Goal: Task Accomplishment & Management: Manage account settings

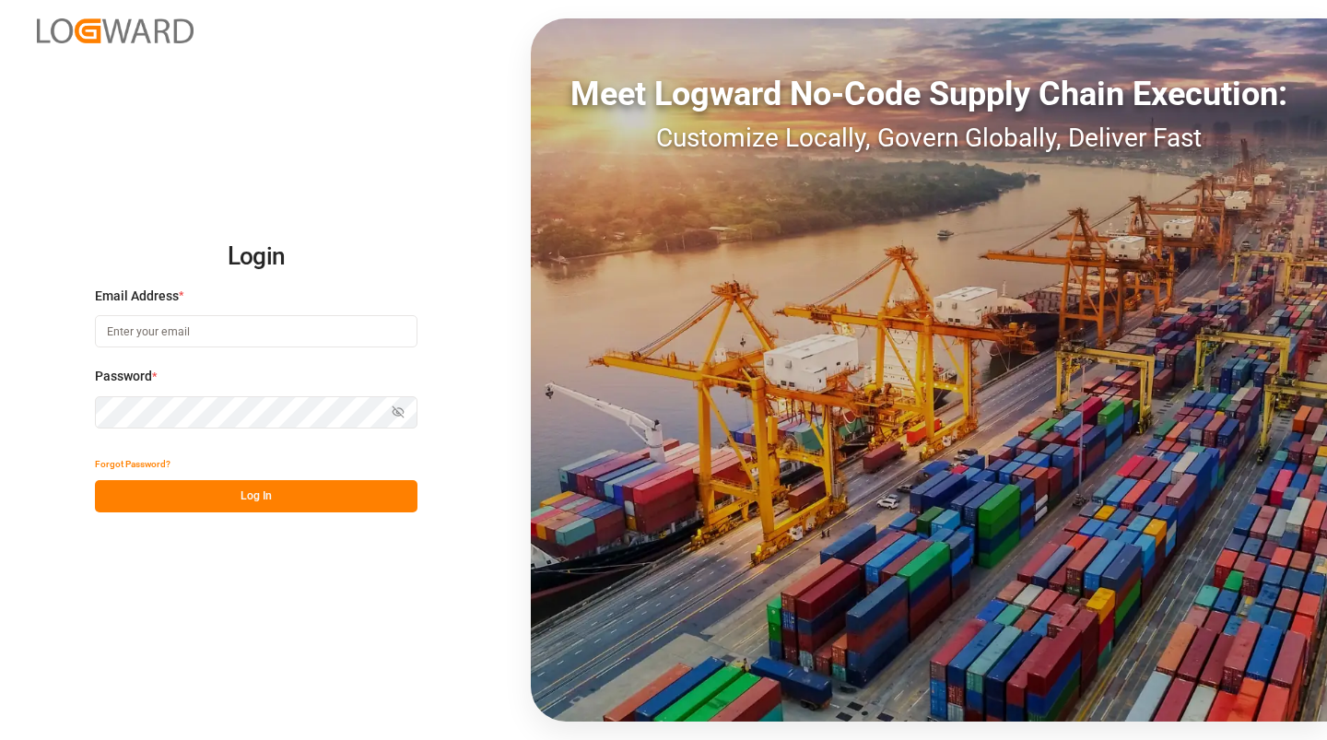
click at [196, 329] on input at bounding box center [256, 331] width 322 height 32
type input "[PERSON_NAME][EMAIL_ADDRESS][PERSON_NAME][DOMAIN_NAME]"
click at [275, 508] on button "Log In" at bounding box center [256, 496] width 322 height 32
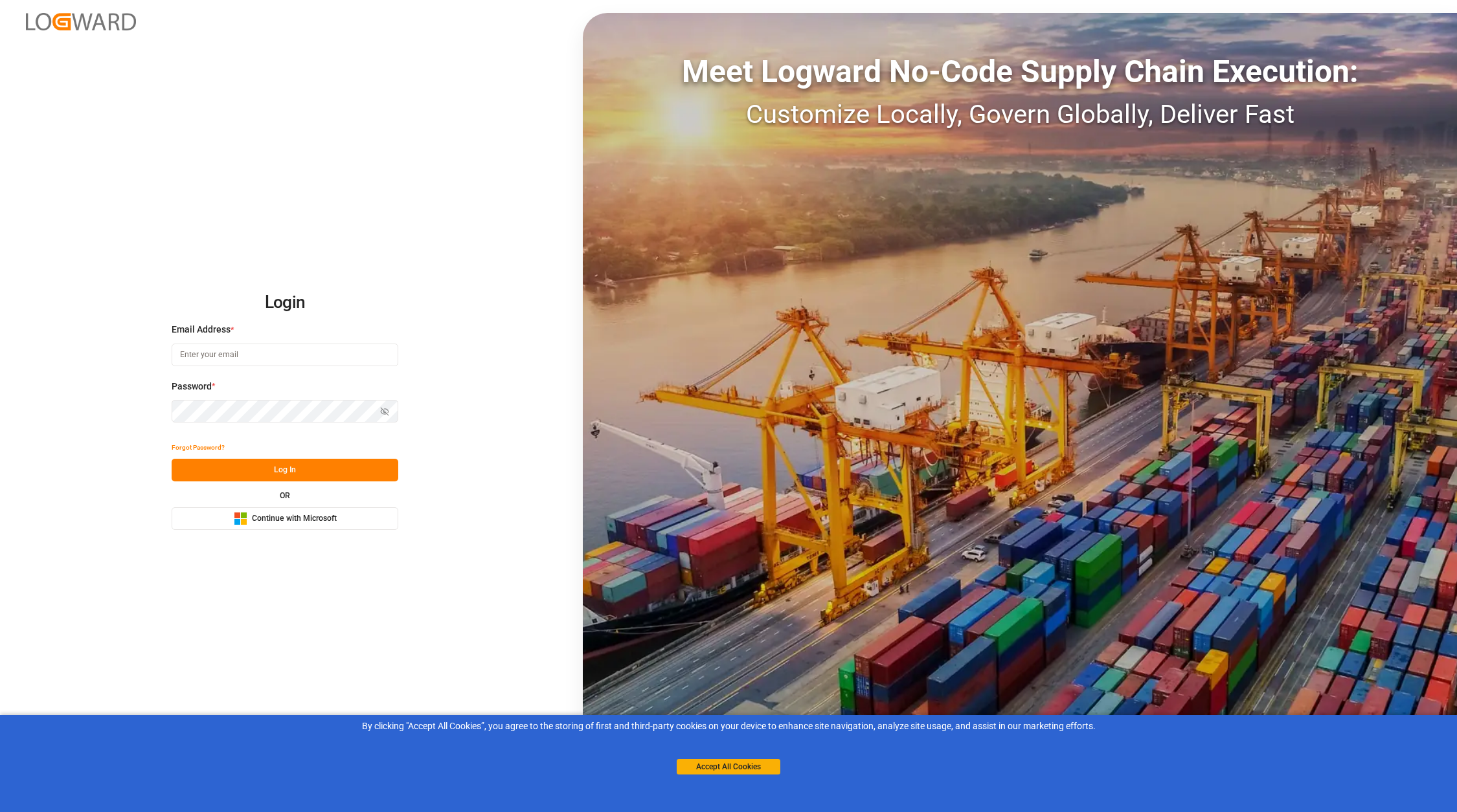
click at [259, 358] on input at bounding box center [285, 355] width 226 height 22
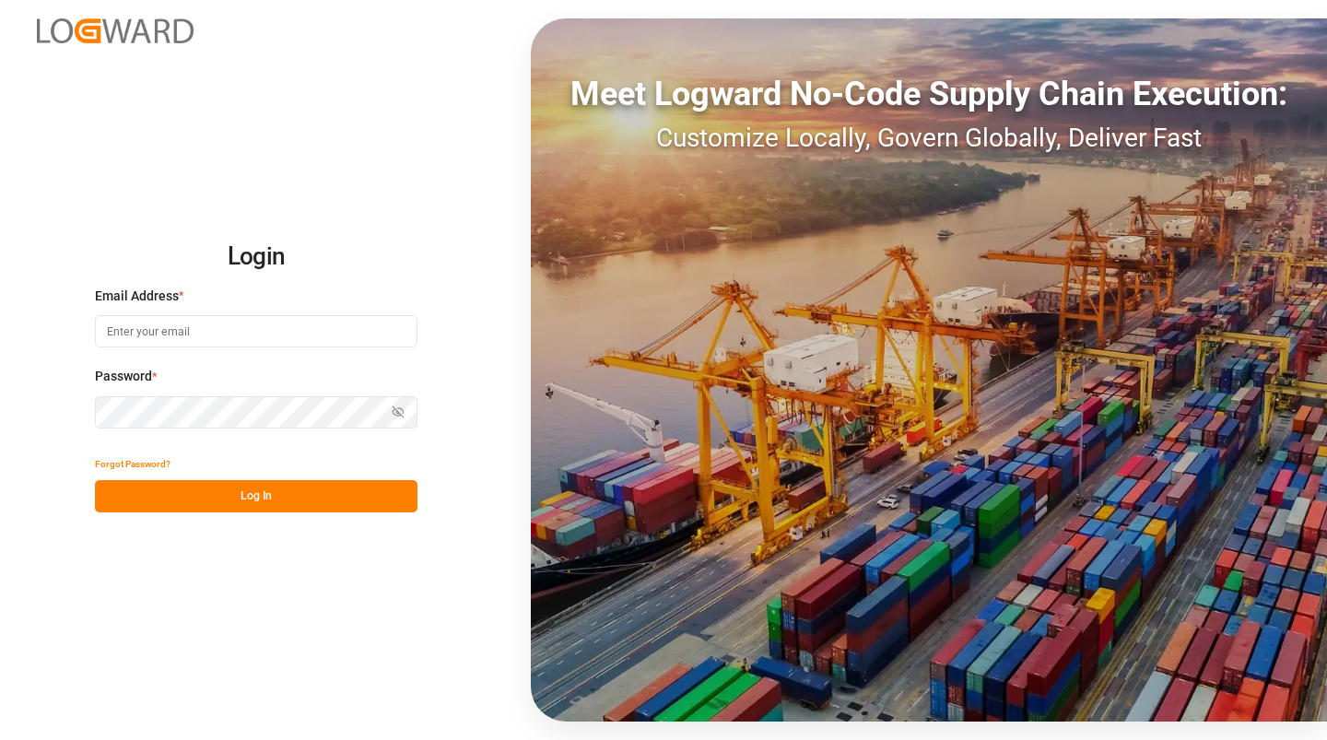
click at [213, 341] on input at bounding box center [256, 331] width 322 height 32
type input "[PERSON_NAME][EMAIL_ADDRESS][PERSON_NAME][DOMAIN_NAME]"
click at [262, 502] on button "Log In" at bounding box center [256, 496] width 322 height 32
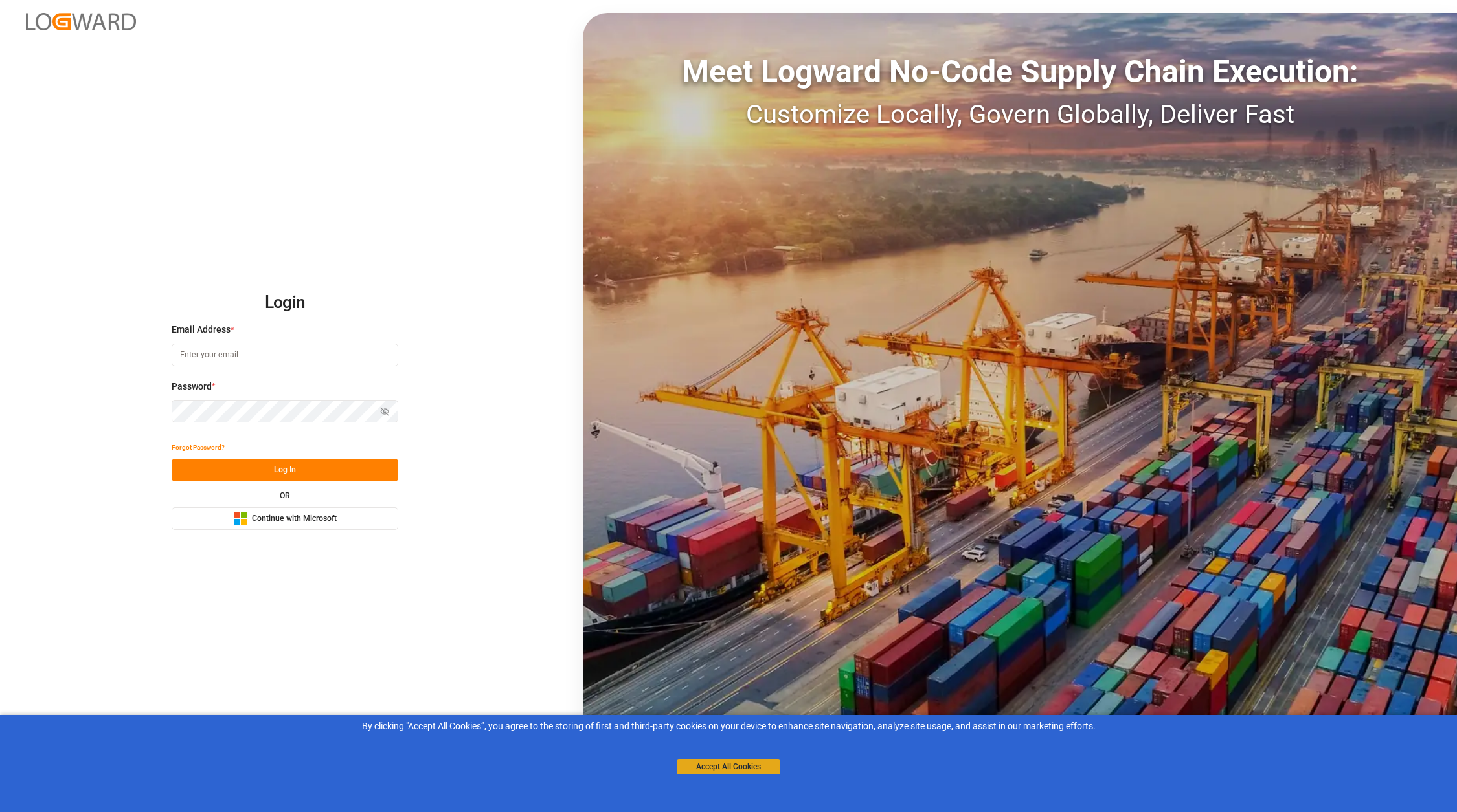
click at [742, 771] on button "Accept All Cookies" at bounding box center [728, 767] width 103 height 15
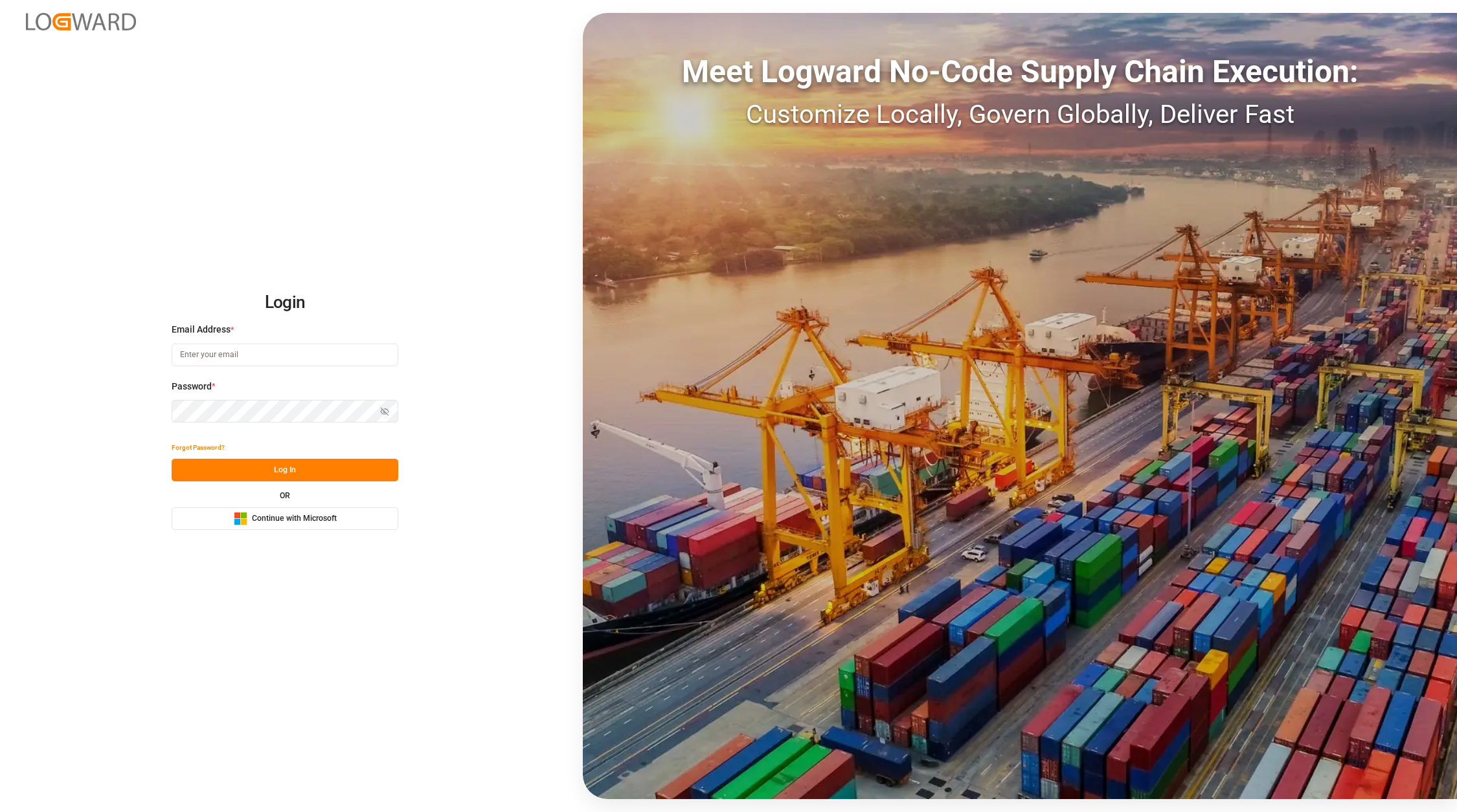
click at [267, 356] on input at bounding box center [285, 355] width 226 height 22
click at [293, 469] on button "Log In" at bounding box center [285, 470] width 226 height 22
click at [281, 473] on button "Log In" at bounding box center [285, 470] width 226 height 22
click at [295, 471] on button "Log In" at bounding box center [285, 470] width 226 height 22
click at [280, 358] on input "[PERSON_NAME].[PERSON_NAME]" at bounding box center [285, 355] width 226 height 22
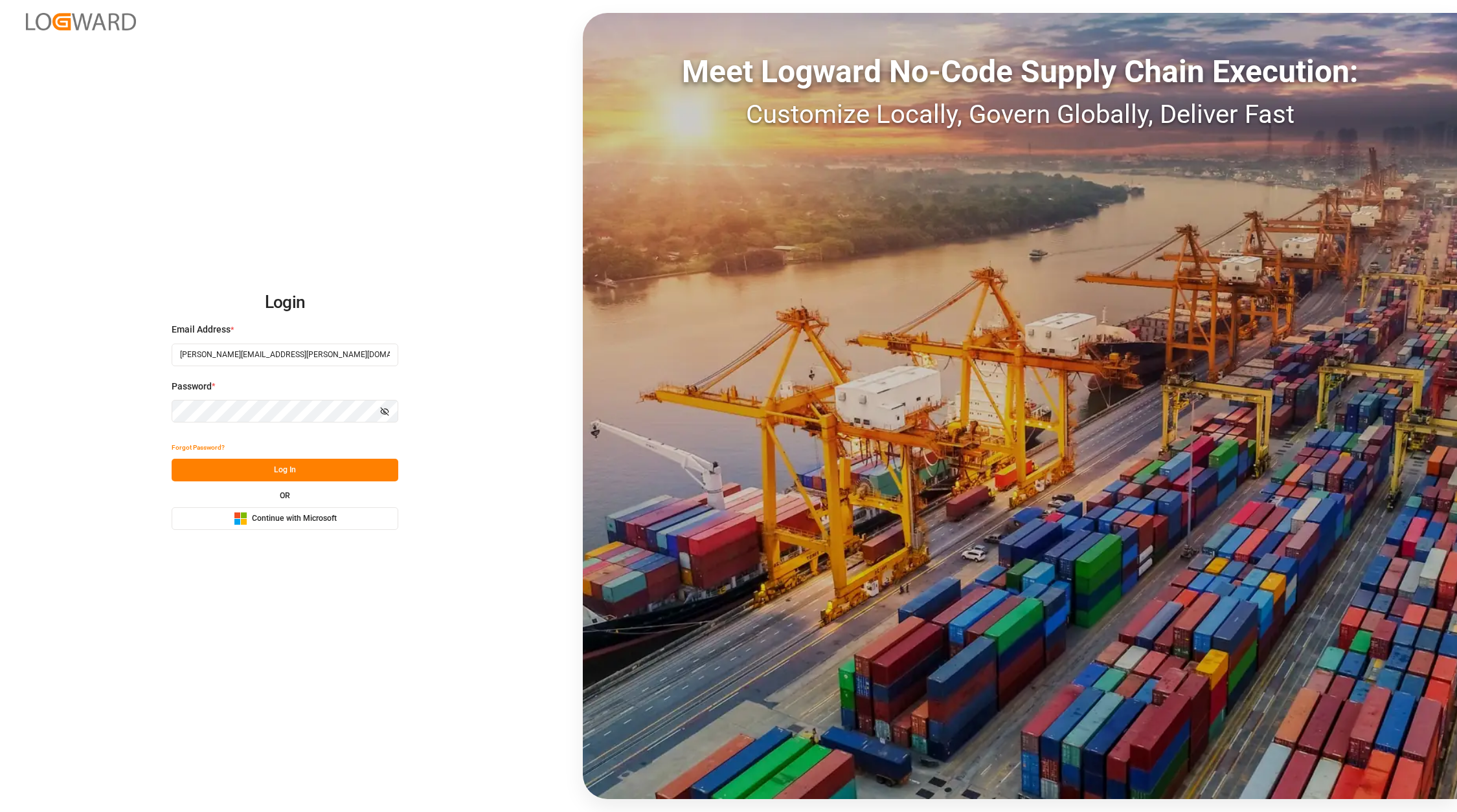
type input "[PERSON_NAME][EMAIL_ADDRESS][PERSON_NAME][DOMAIN_NAME]"
click at [283, 474] on button "Log In" at bounding box center [285, 470] width 226 height 22
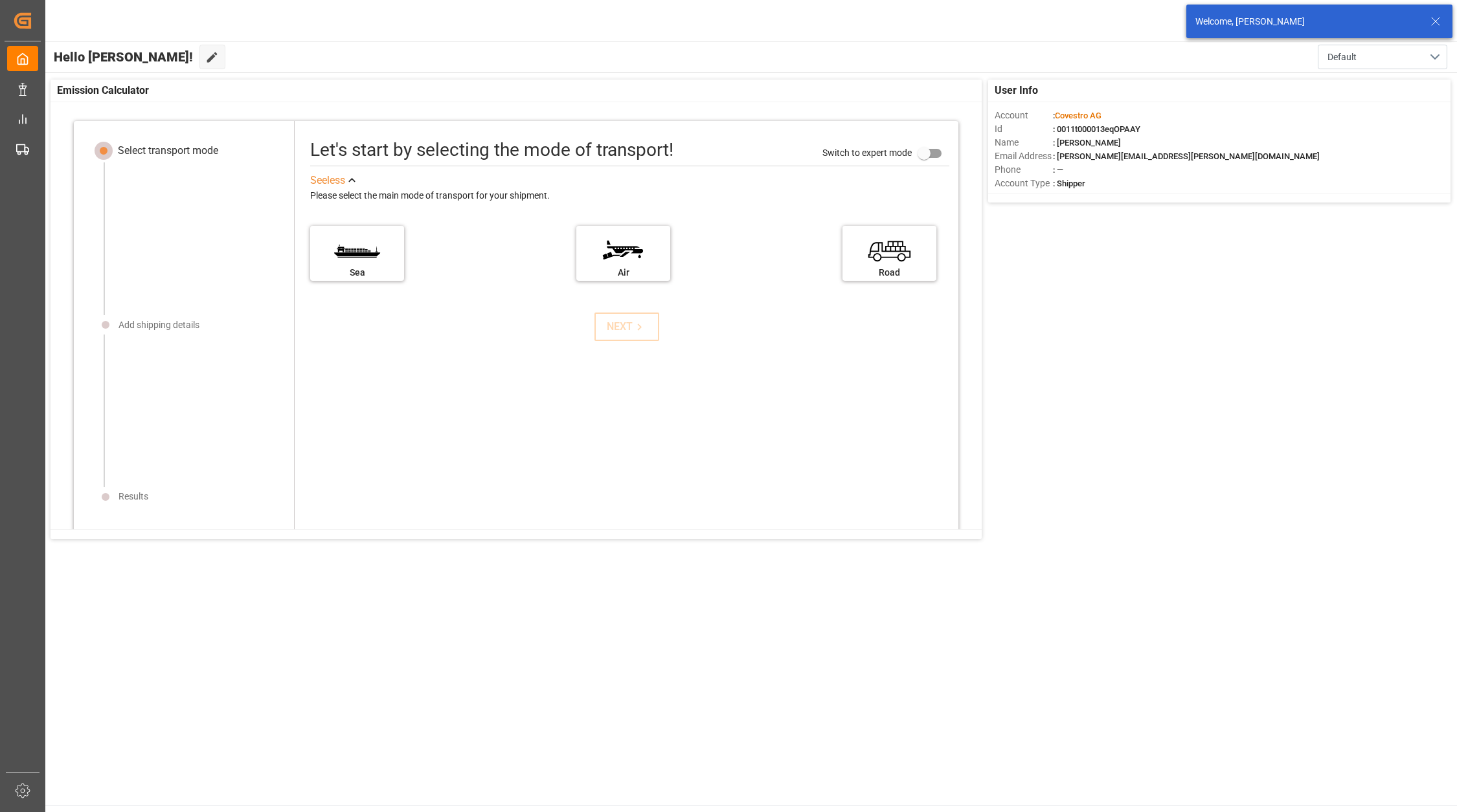
click at [1438, 20] on icon at bounding box center [1435, 21] width 15 height 15
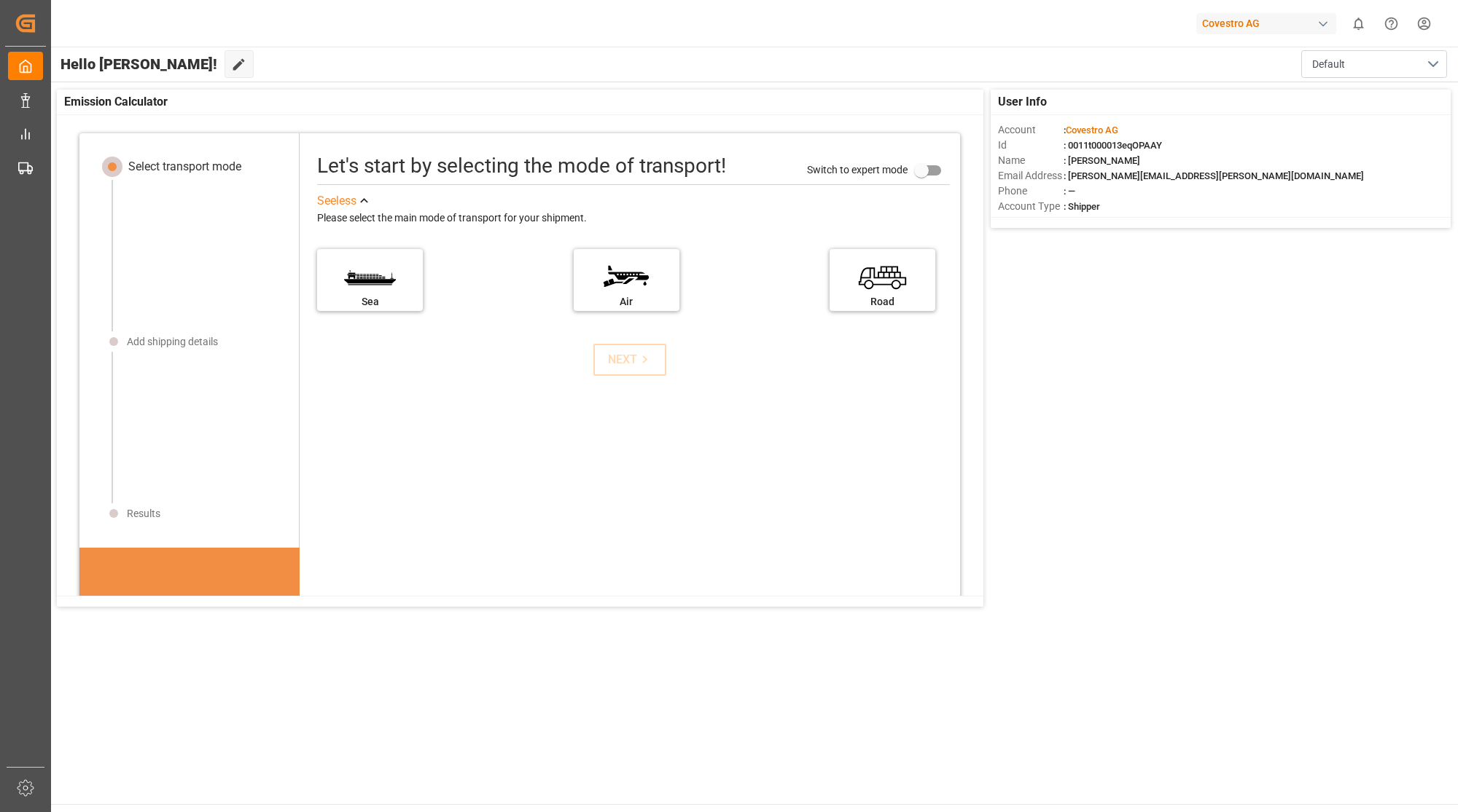
click at [1308, 24] on div "Covestro AG" at bounding box center [1266, 24] width 140 height 21
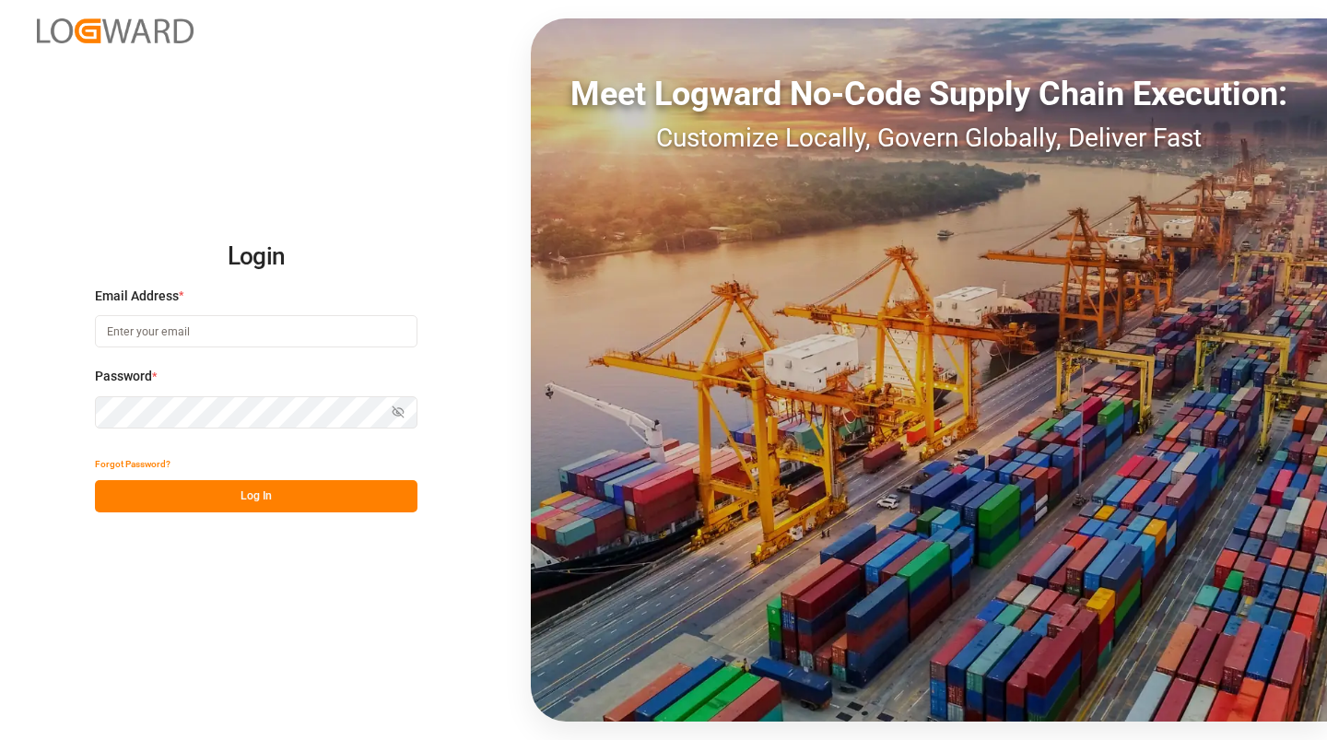
click at [232, 334] on input at bounding box center [256, 331] width 322 height 32
type input "[PERSON_NAME][EMAIL_ADDRESS][PERSON_NAME][DOMAIN_NAME]"
click at [257, 501] on button "Log In" at bounding box center [256, 496] width 322 height 32
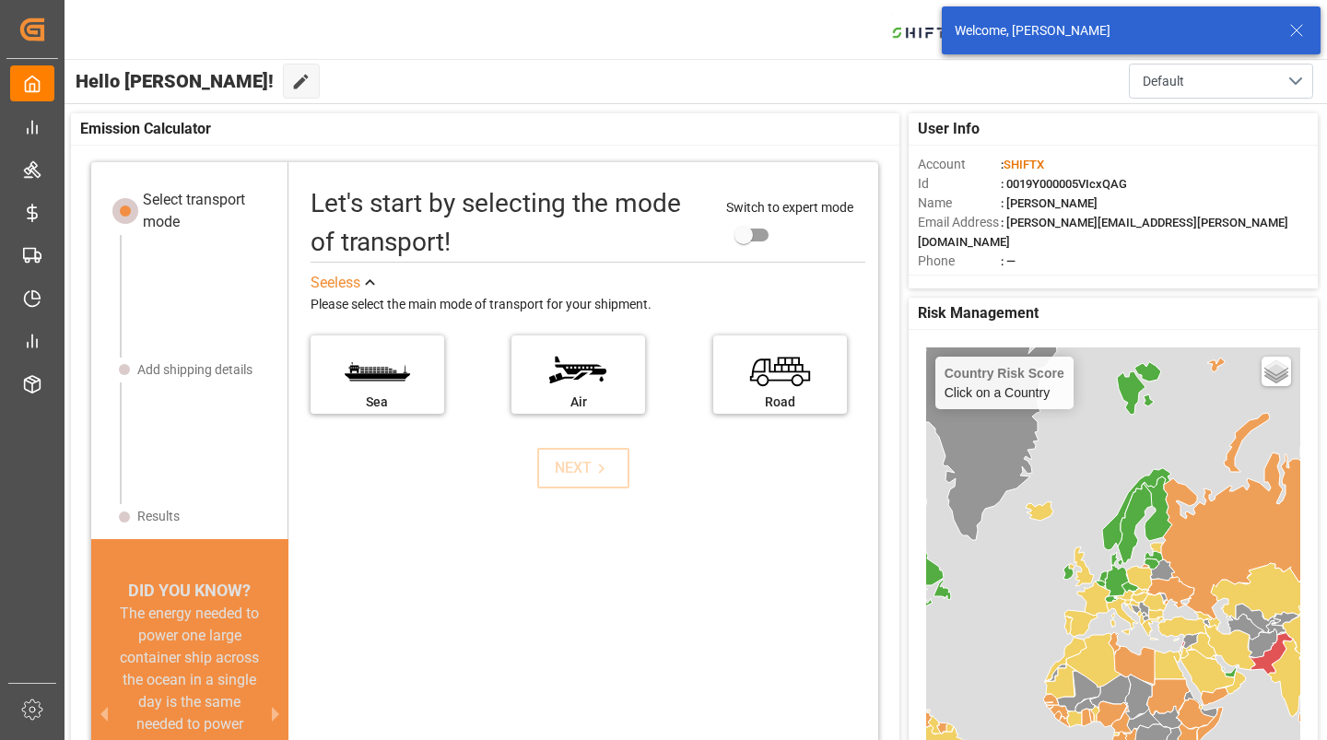
click at [1293, 34] on icon at bounding box center [1296, 30] width 22 height 22
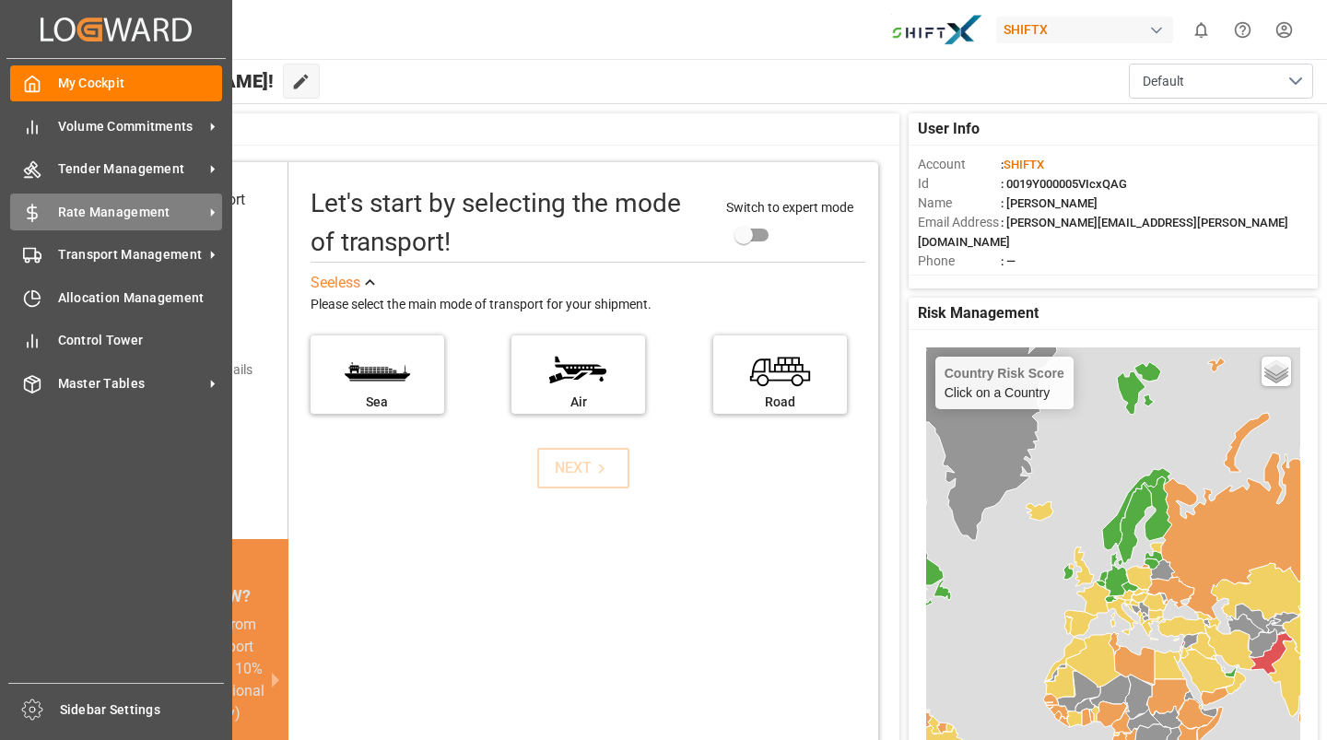
click at [103, 204] on span "Rate Management" at bounding box center [131, 212] width 146 height 19
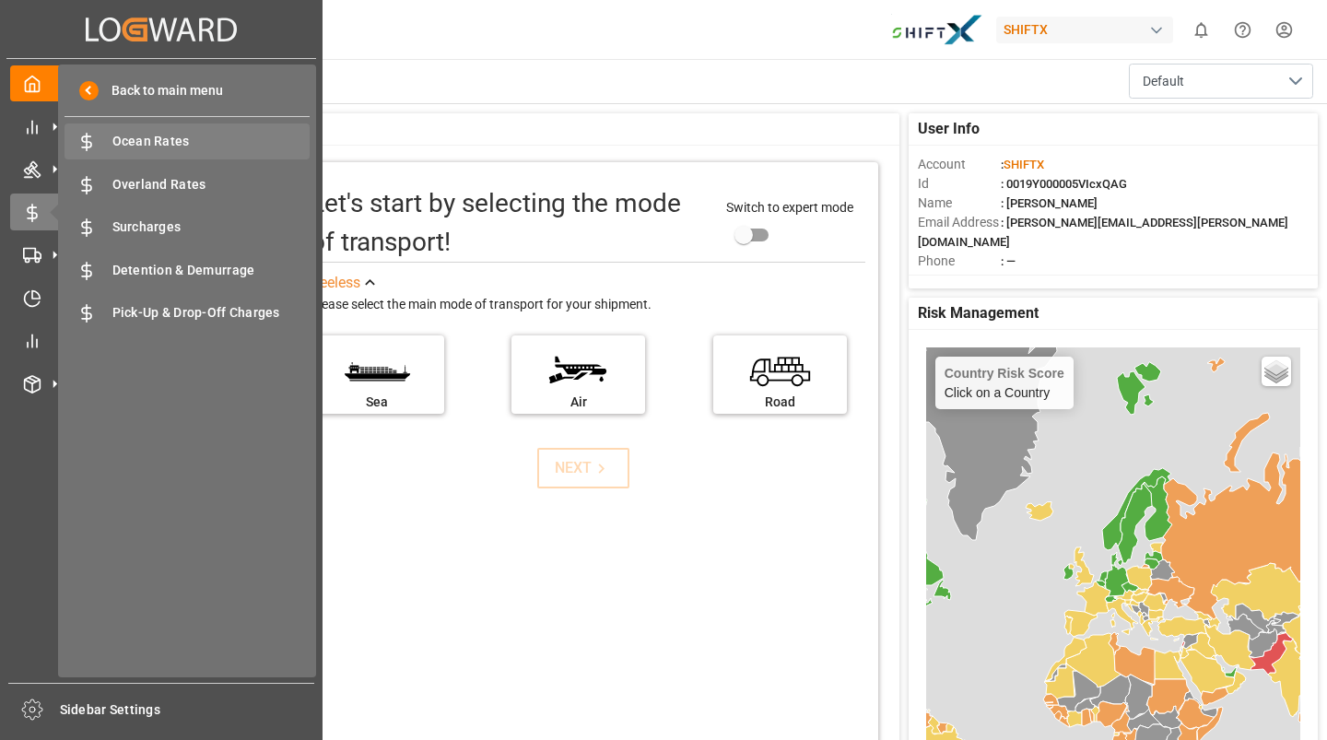
click at [165, 140] on span "Ocean Rates" at bounding box center [211, 141] width 198 height 19
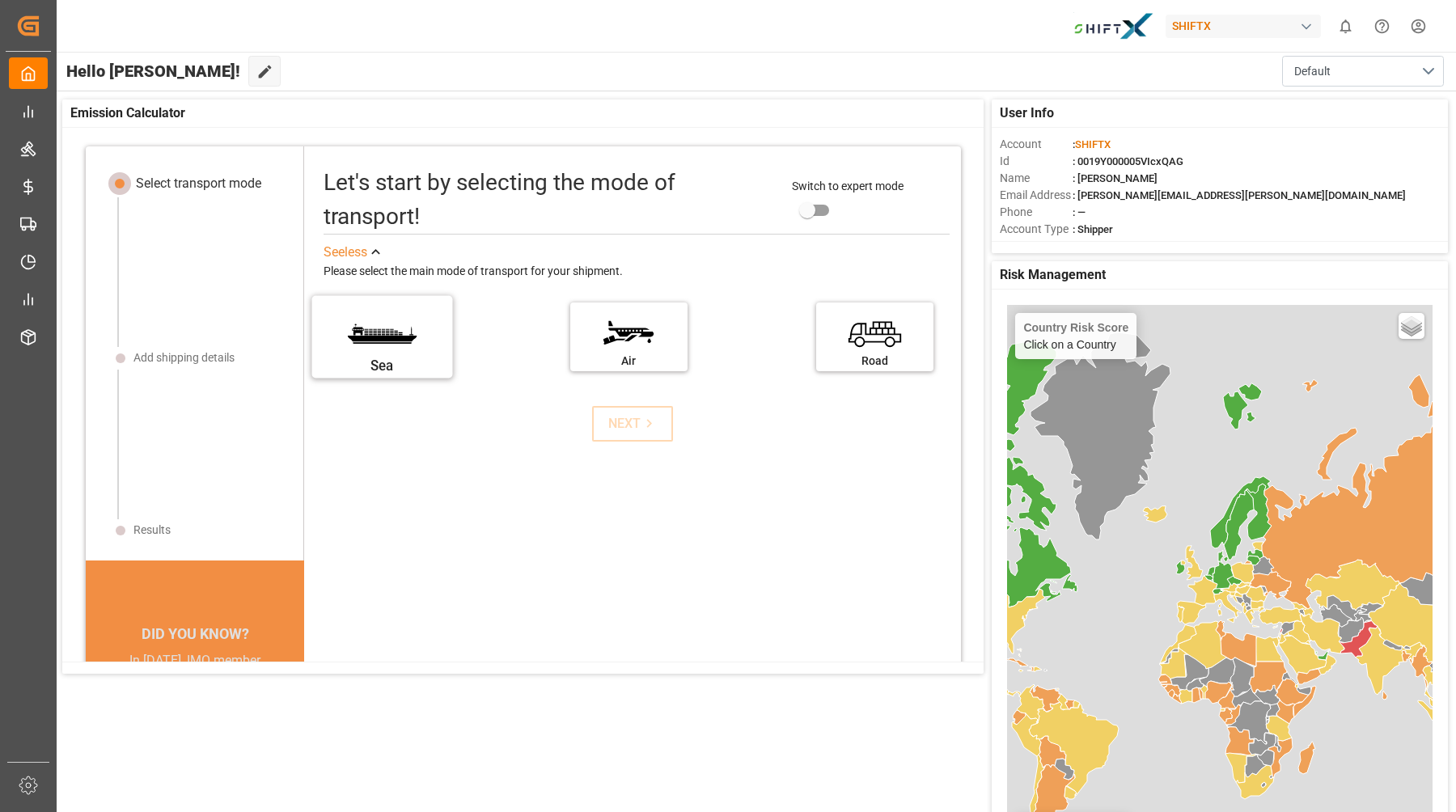
click at [384, 343] on label "Sea" at bounding box center [383, 331] width 121 height 68
click at [0, 0] on input "Sea" at bounding box center [0, 0] width 0 height 0
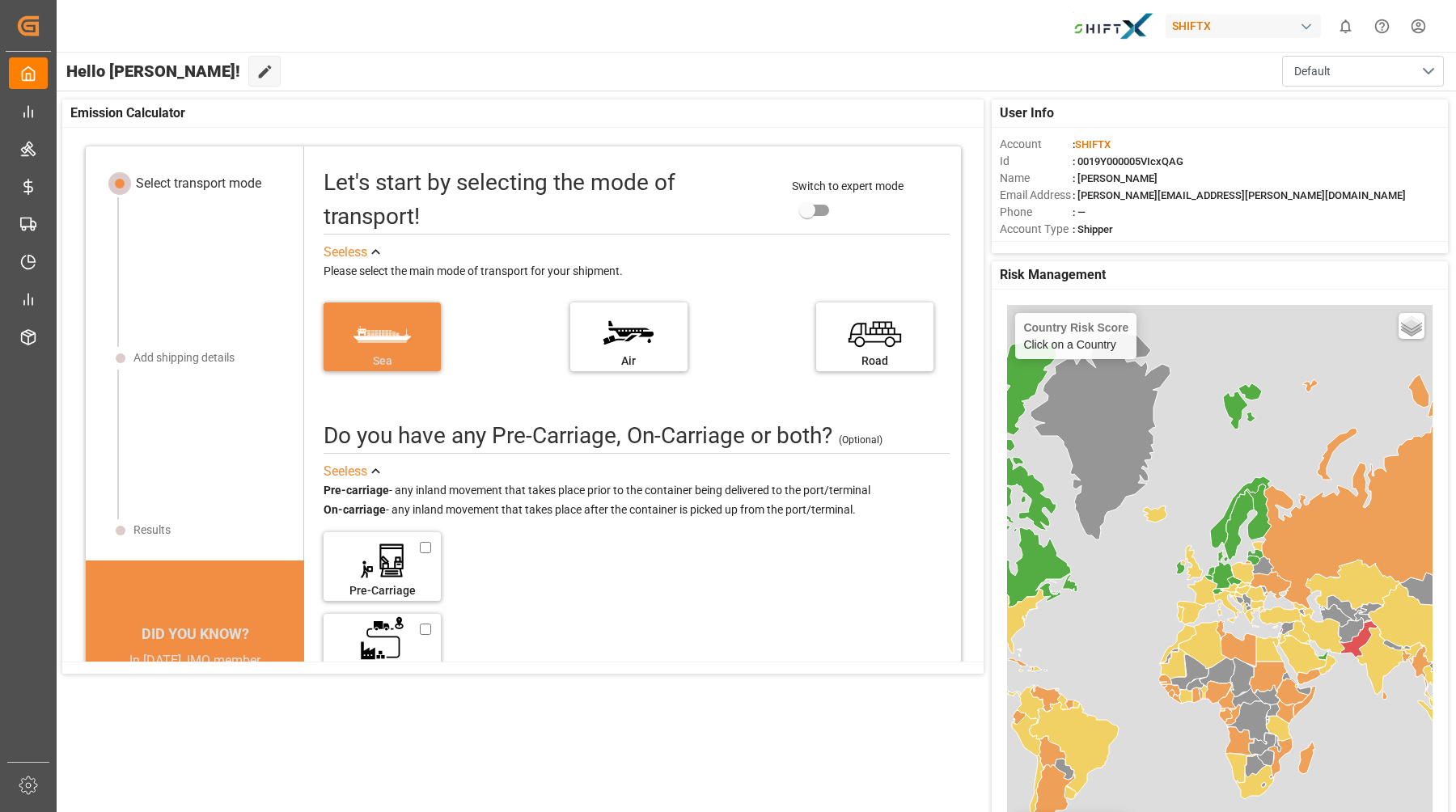
scroll to position [16, 0]
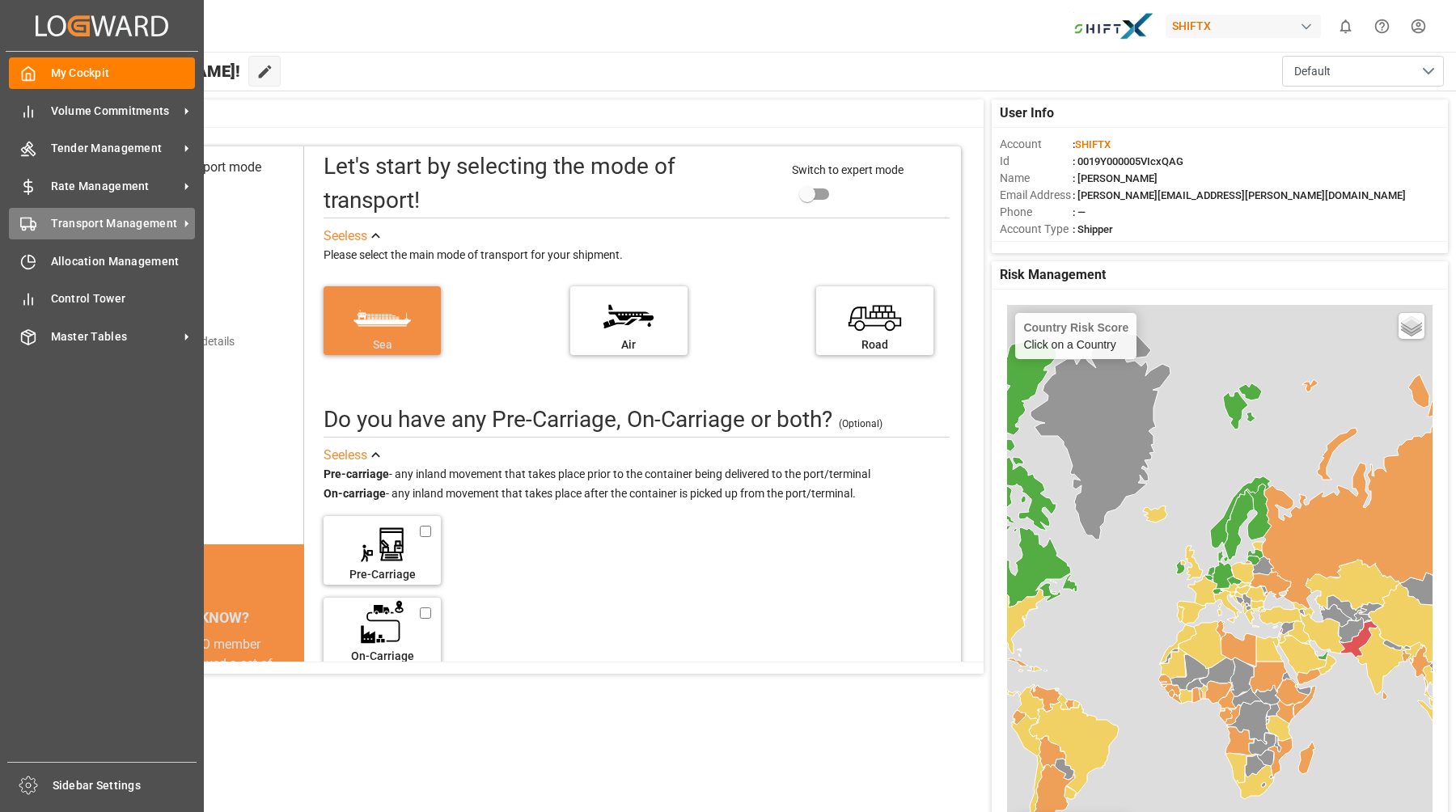
click at [128, 222] on span "Transport Management" at bounding box center [115, 223] width 128 height 17
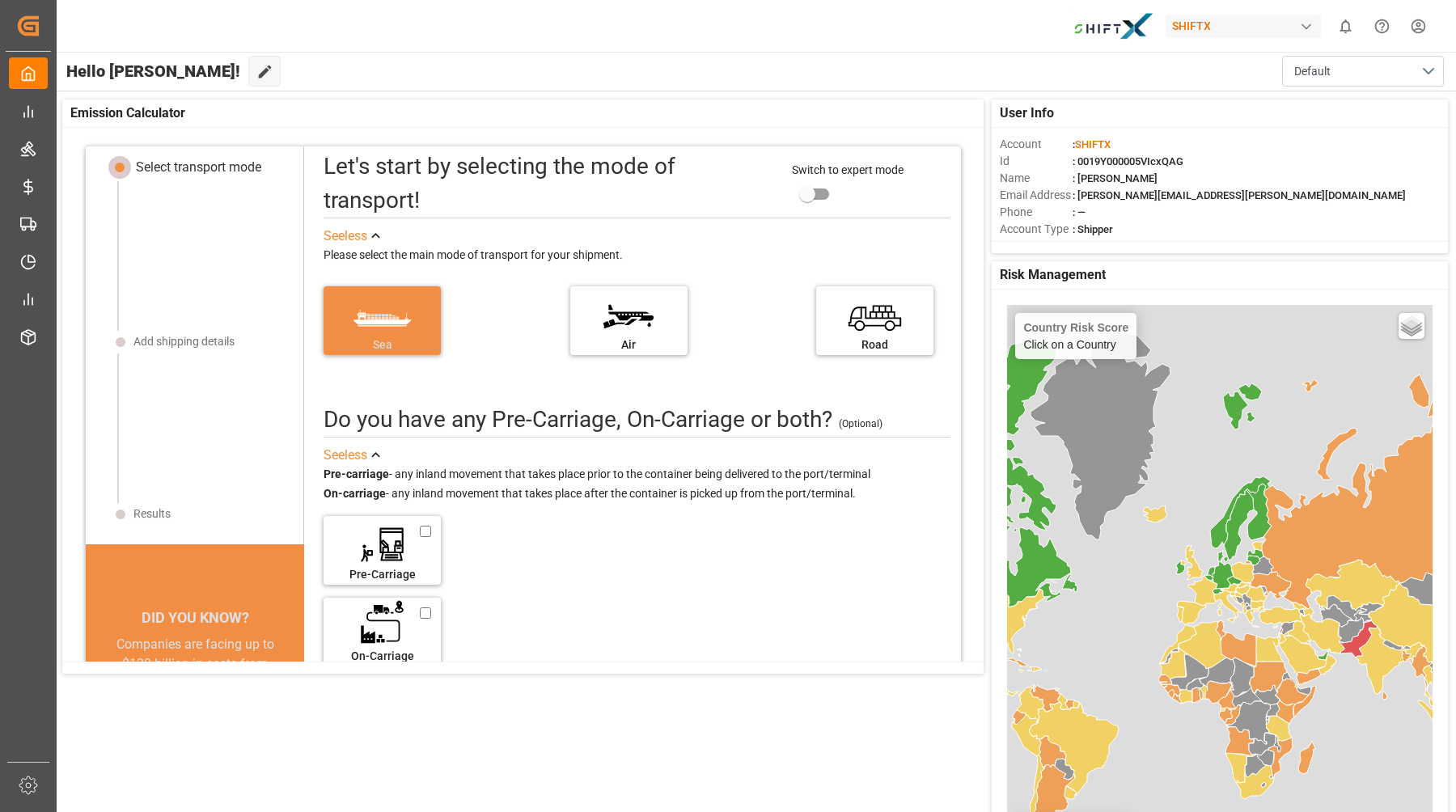
click at [1164, 25] on html "Created by potrace 1.15, written by Peter Selinger 2001-2017 Created by potrace…" at bounding box center [728, 406] width 1456 height 812
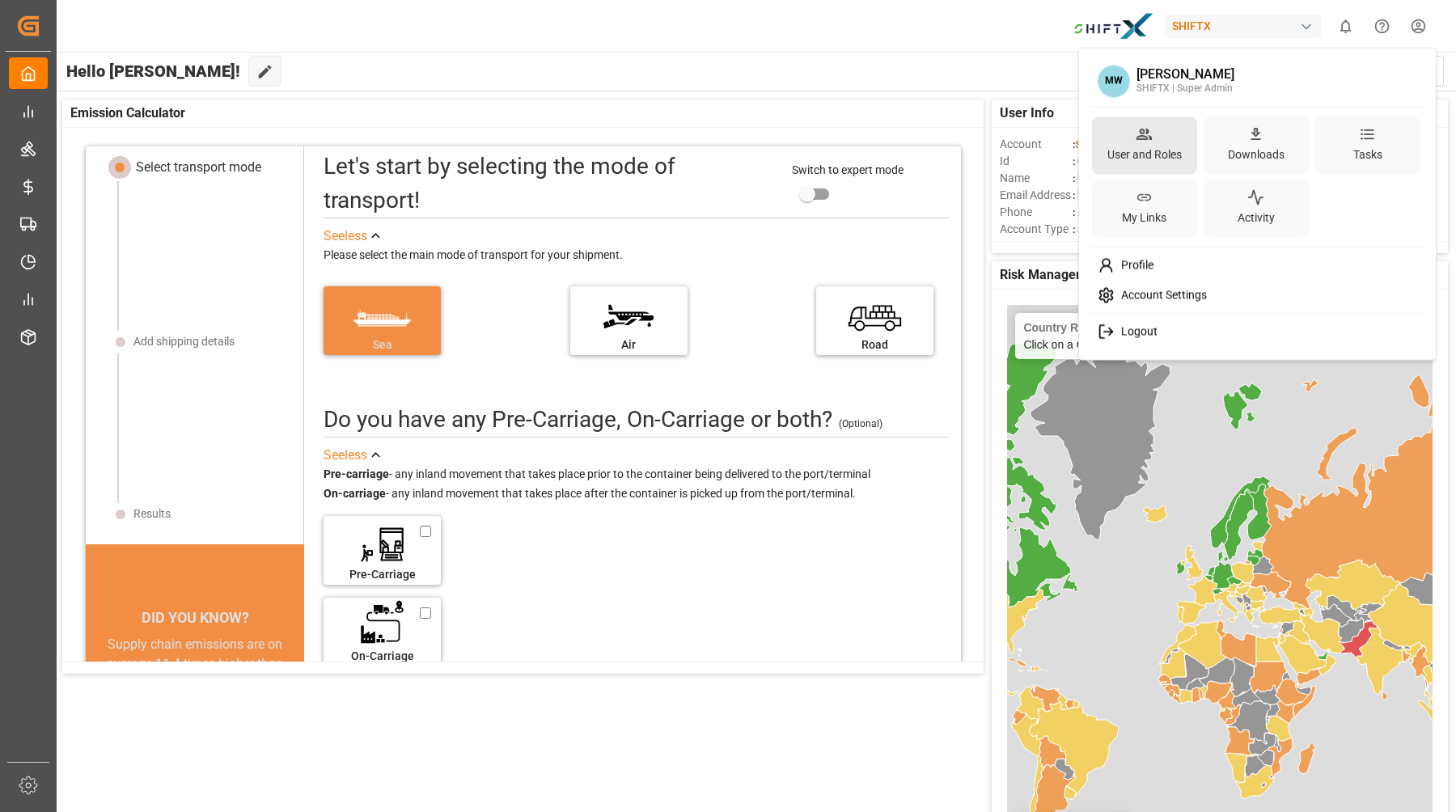
click at [1164, 140] on div "User and Roles" at bounding box center [1145, 145] width 105 height 57
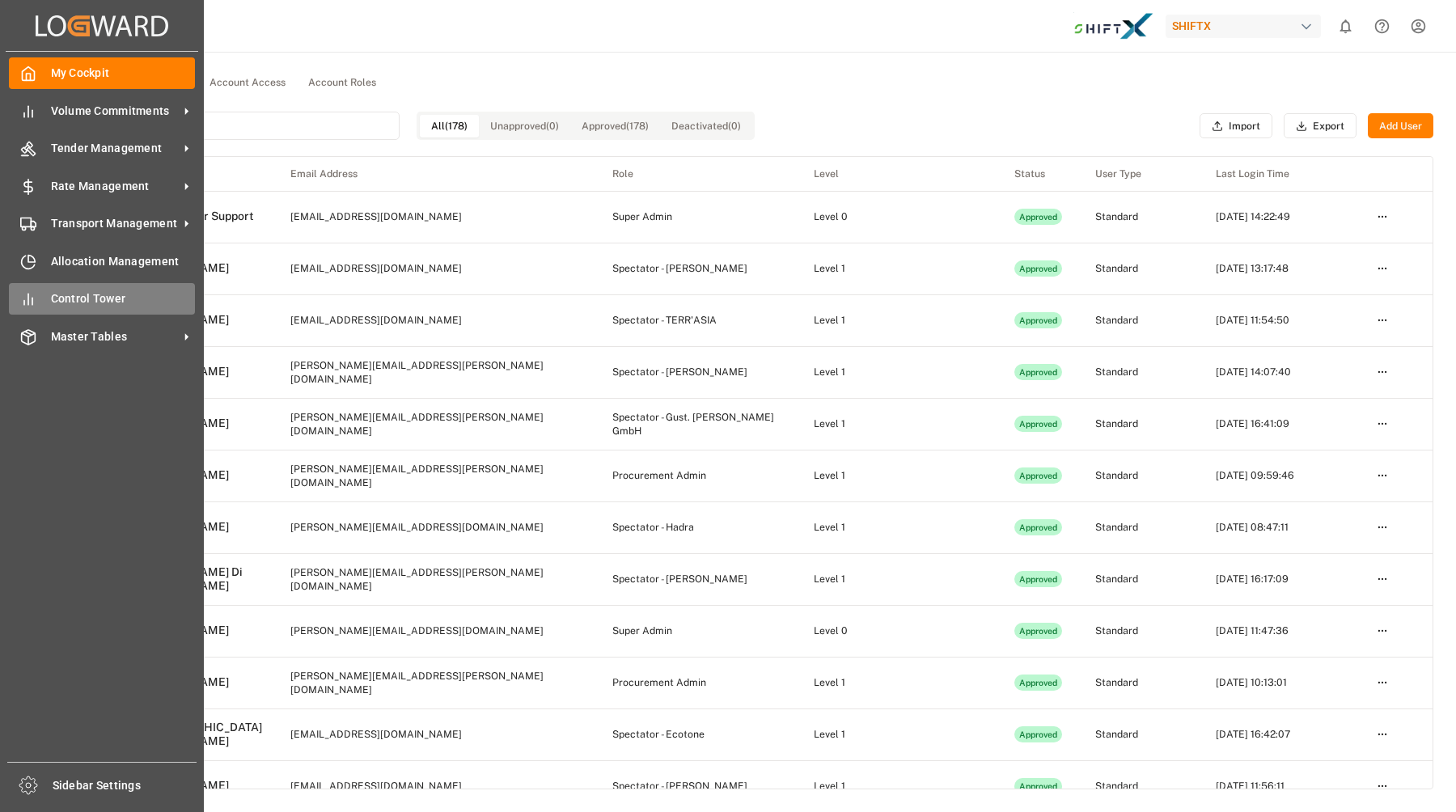
click at [80, 300] on span "Control Tower" at bounding box center [123, 298] width 145 height 17
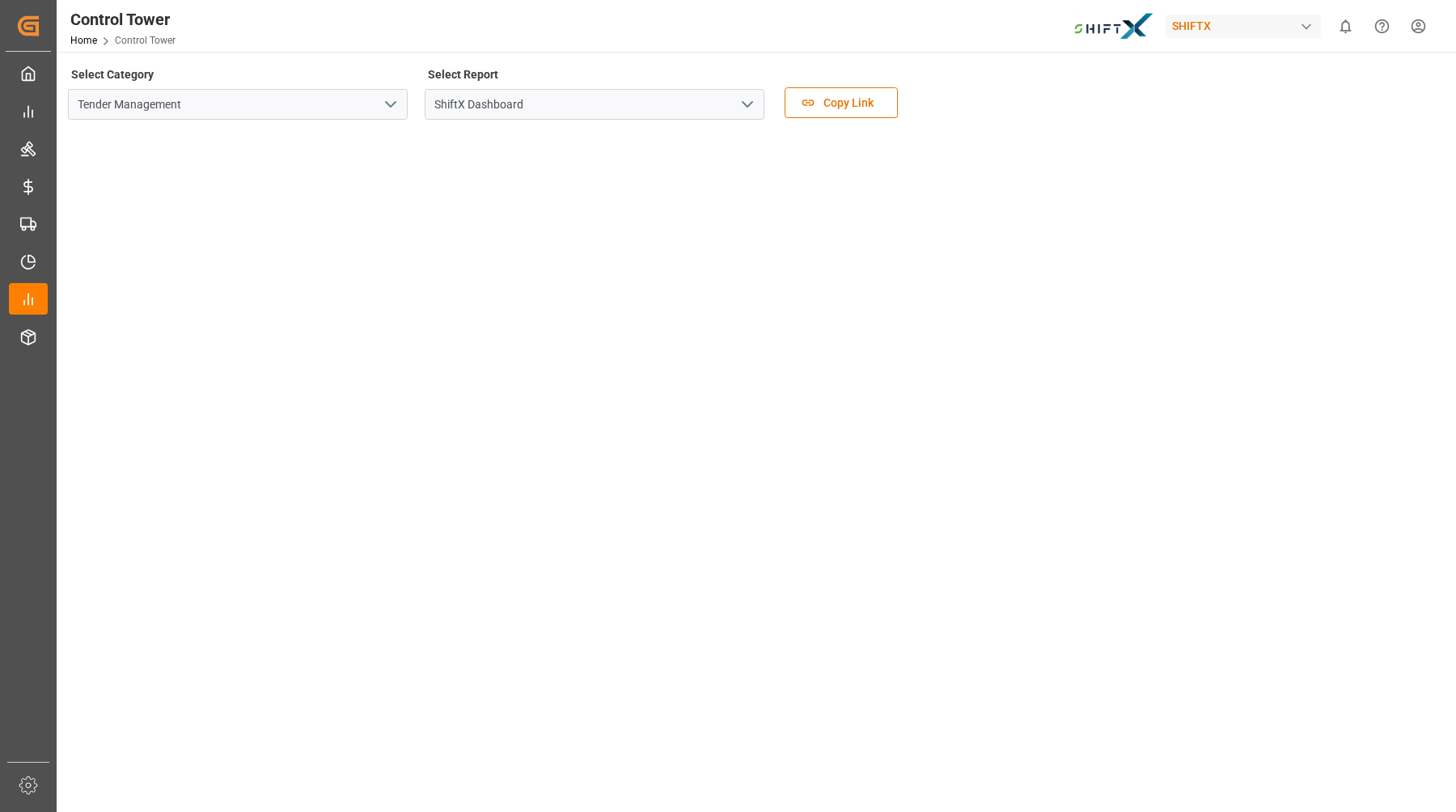
click at [393, 109] on icon "open menu" at bounding box center [391, 104] width 19 height 19
click at [393, 109] on icon "close menu" at bounding box center [391, 104] width 19 height 19
click at [1164, 23] on html "Created by potrace 1.15, written by Peter Selinger 2001-2017 Created by potrace…" at bounding box center [728, 406] width 1456 height 812
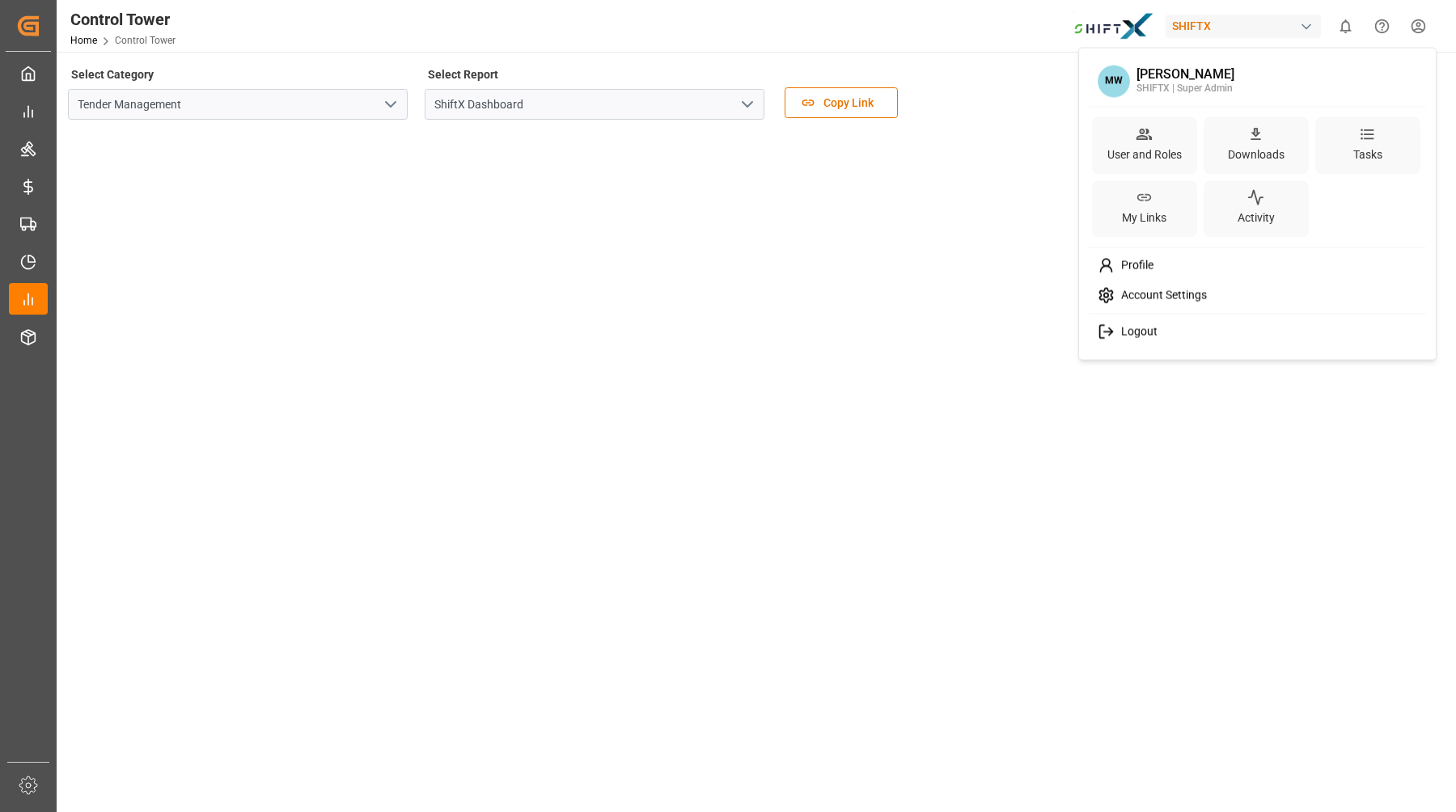
click at [1136, 335] on span "Logout" at bounding box center [1136, 332] width 43 height 15
